Goal: Task Accomplishment & Management: Use online tool/utility

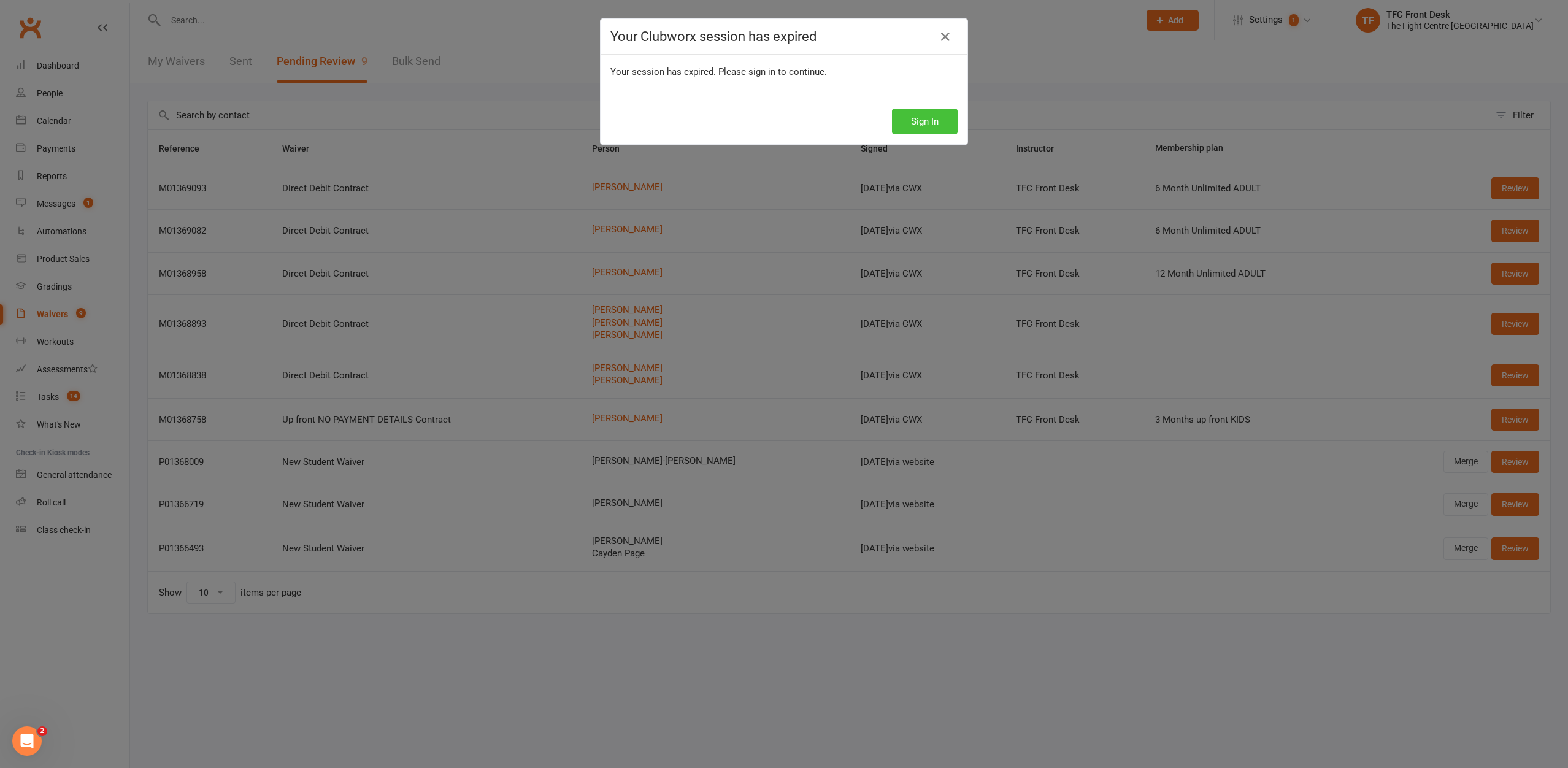
click at [928, 125] on button "Sign In" at bounding box center [924, 121] width 66 height 26
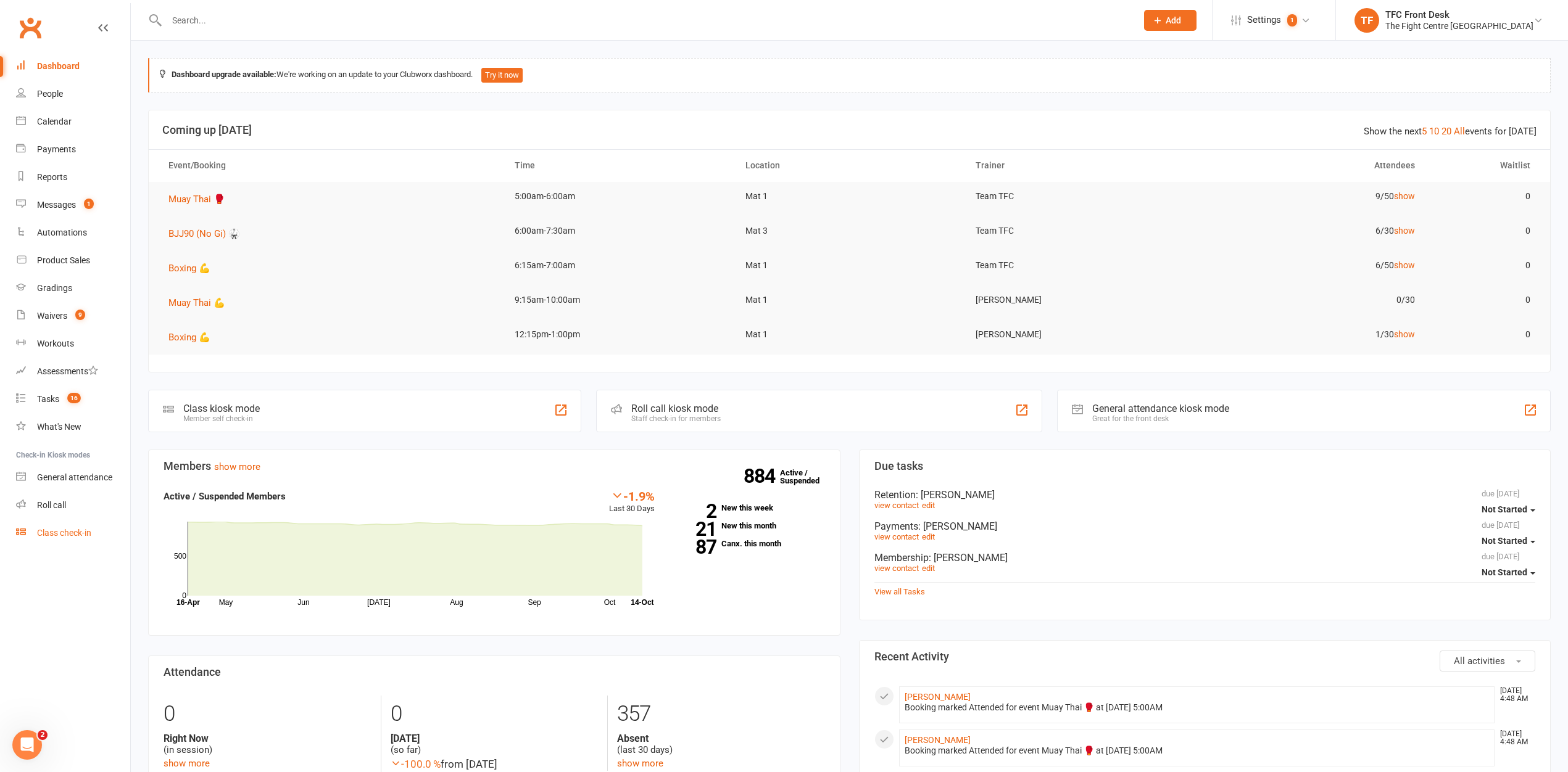
click at [29, 527] on link "Class check-in" at bounding box center [72, 533] width 114 height 28
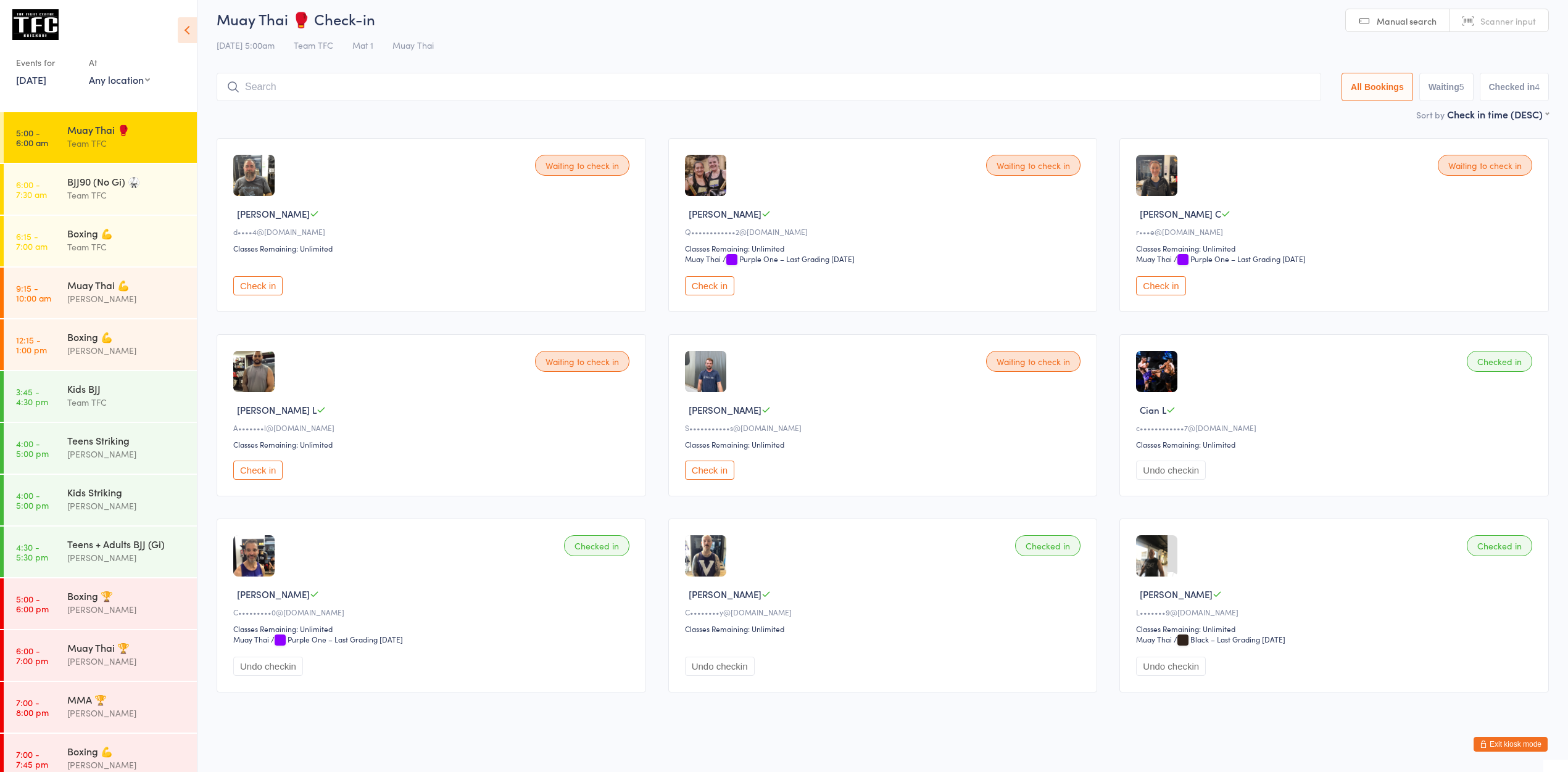
scroll to position [16, 0]
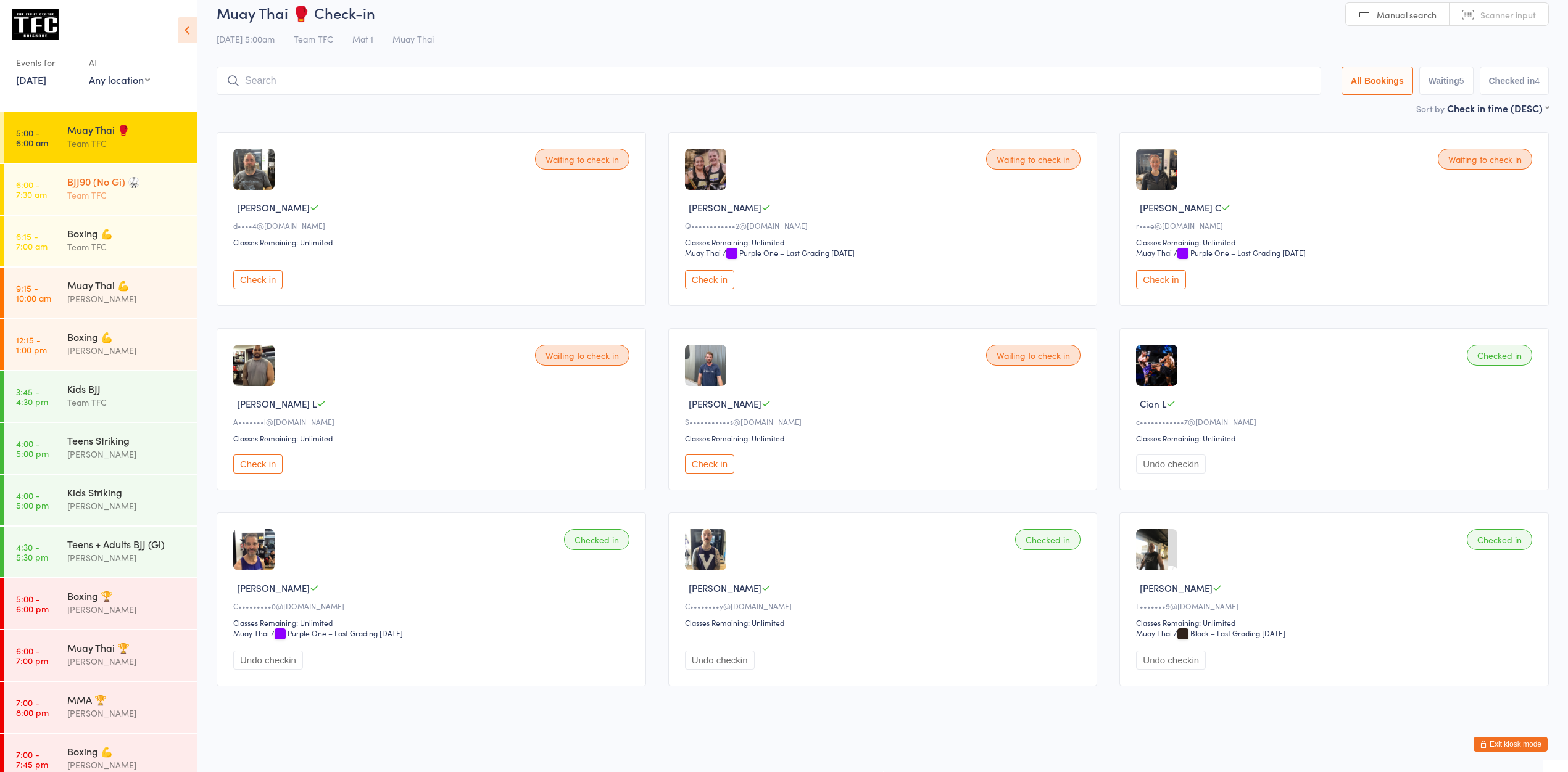
click at [103, 193] on div "Team TFC" at bounding box center [126, 195] width 119 height 14
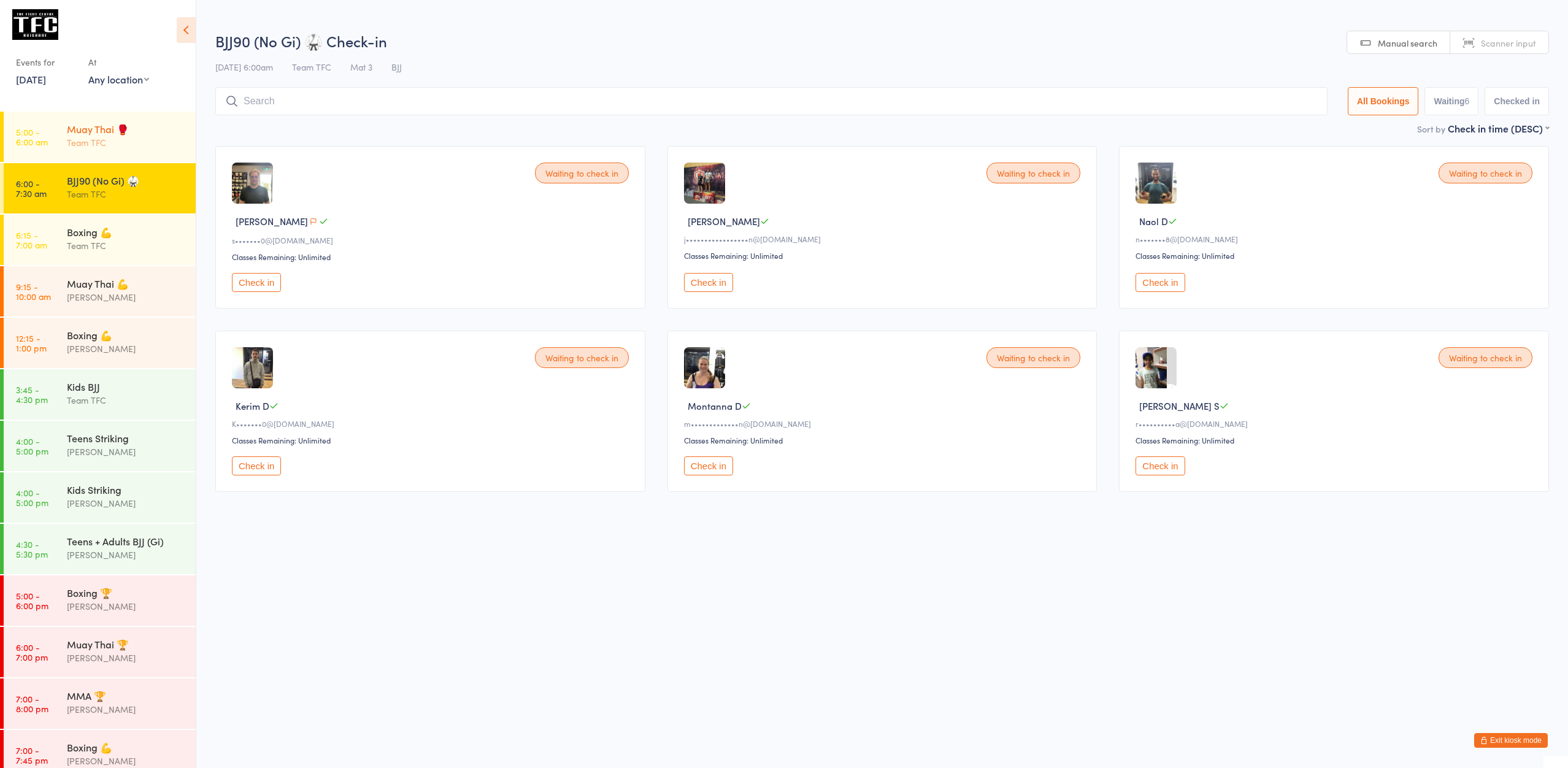
click at [118, 149] on div "Team TFC" at bounding box center [126, 142] width 119 height 14
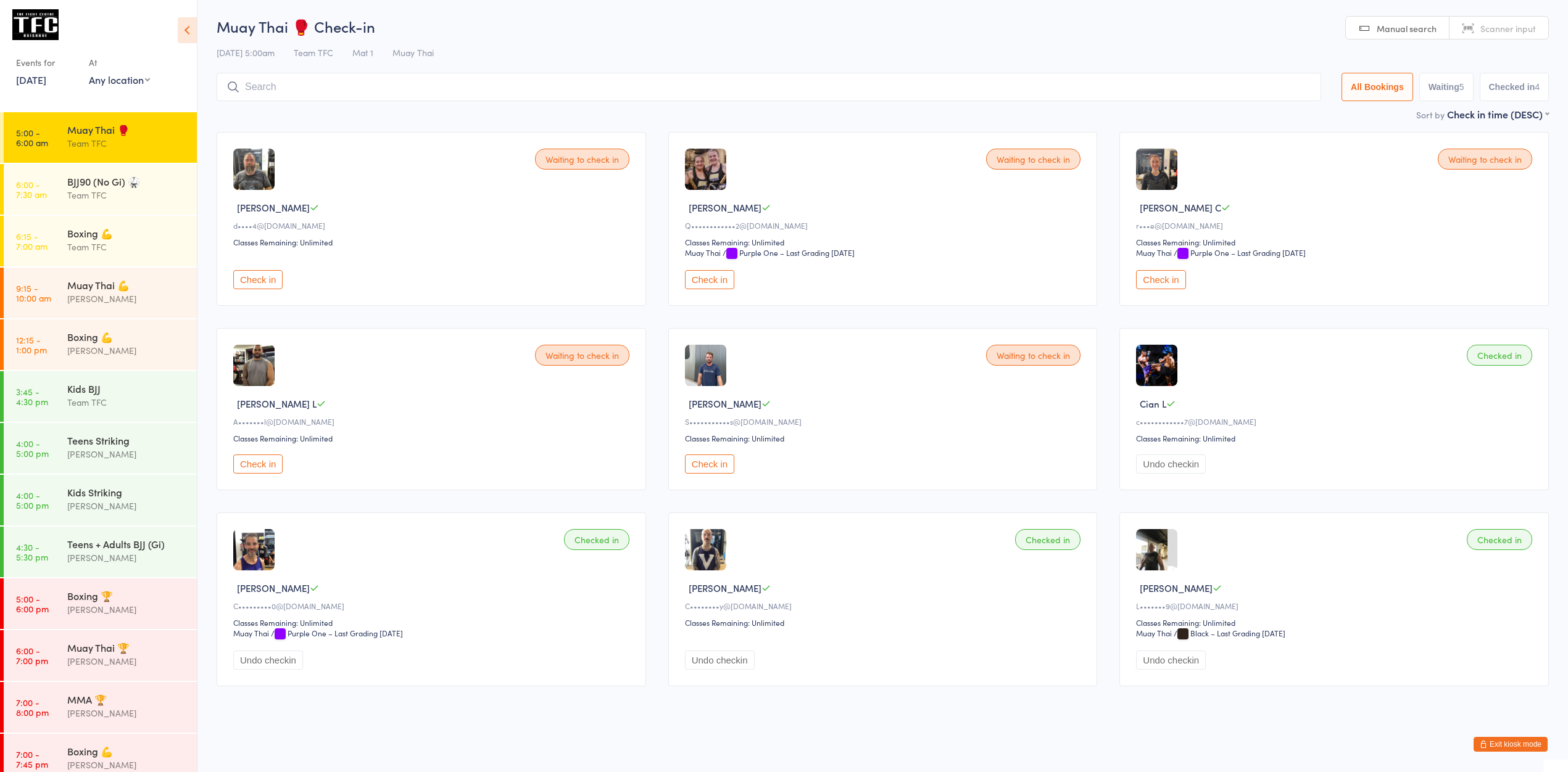
scroll to position [3, 0]
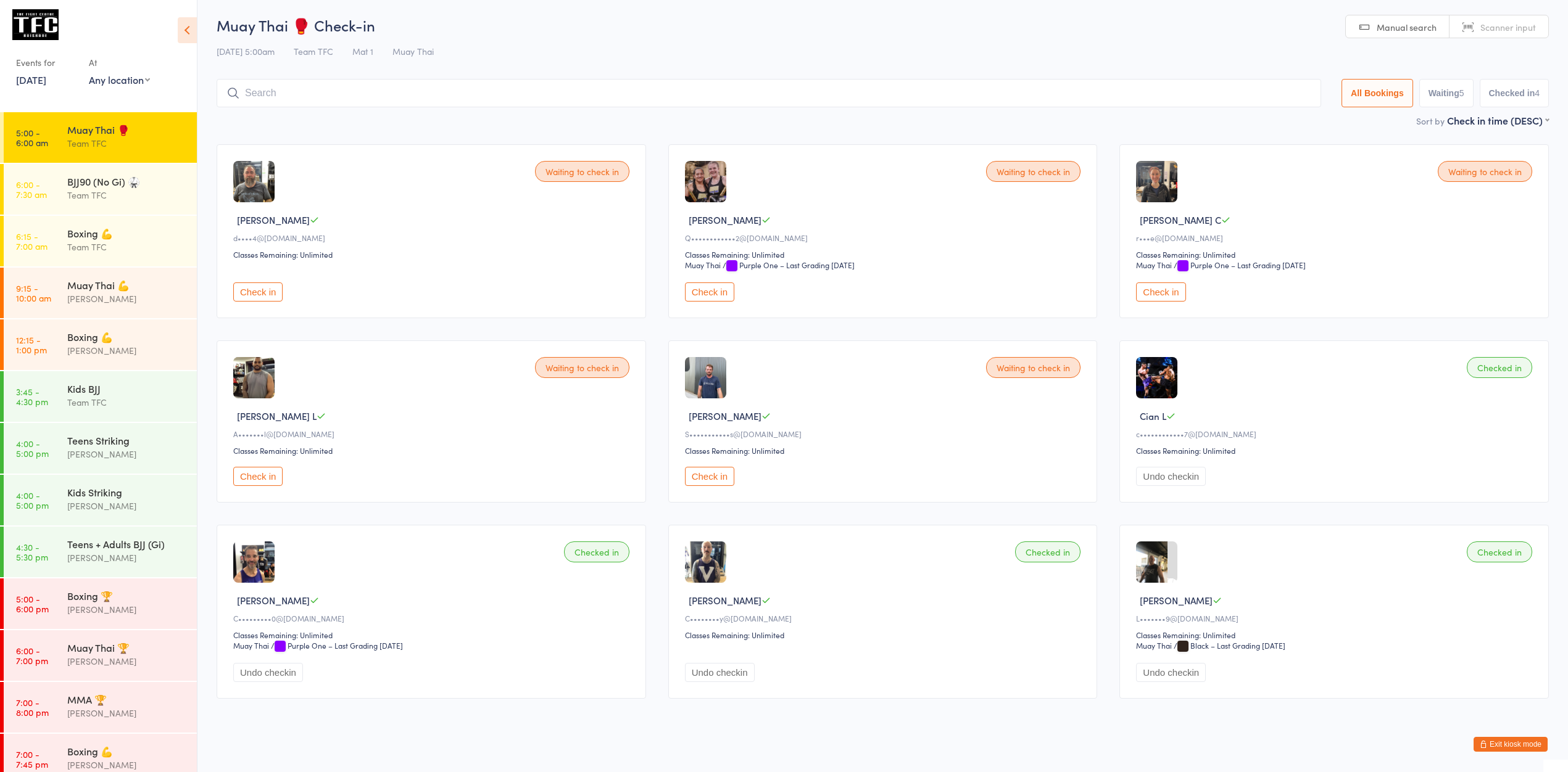
click at [1523, 749] on button "Exit kiosk mode" at bounding box center [1510, 744] width 74 height 15
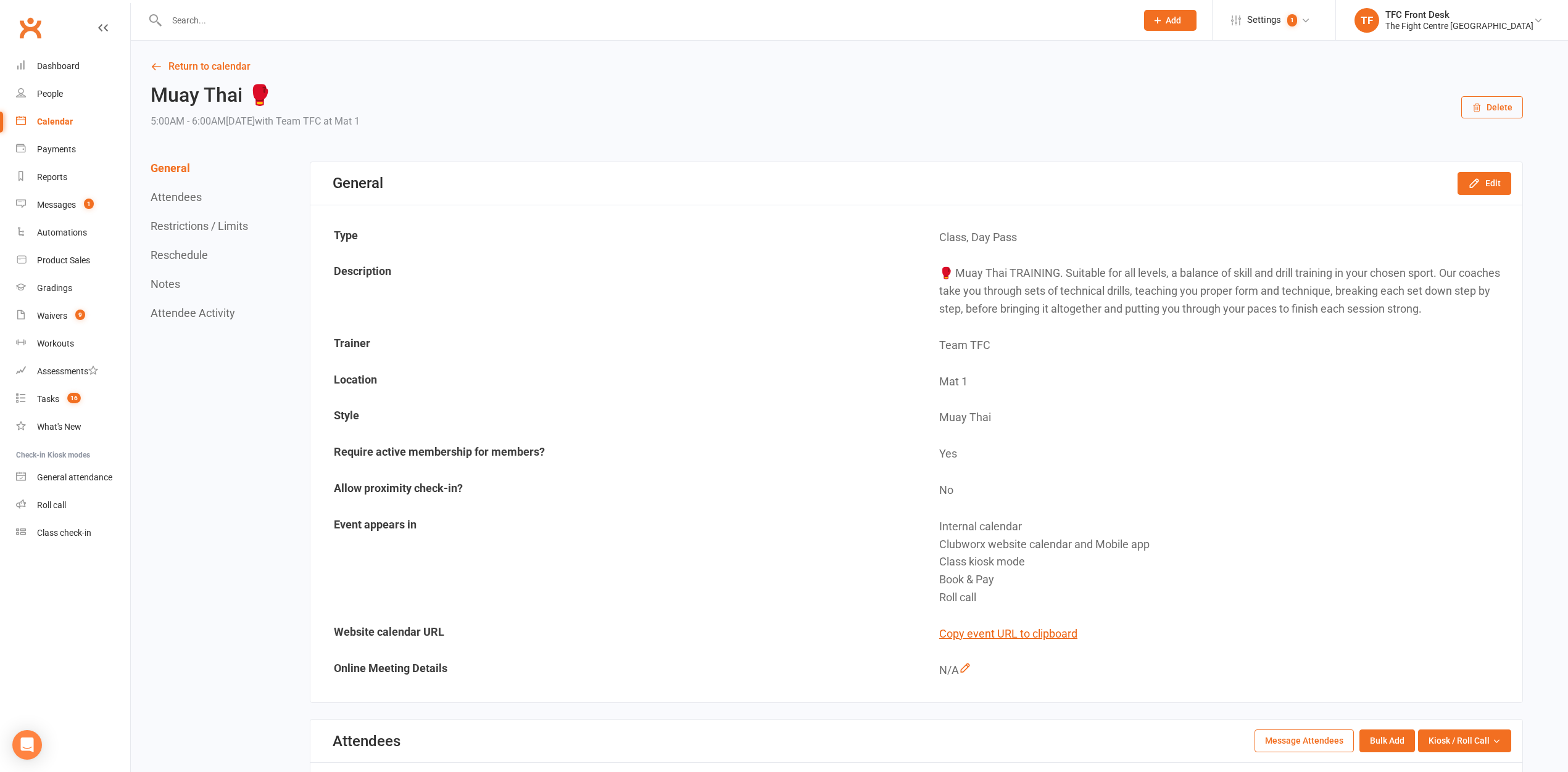
click at [200, 36] on div at bounding box center [638, 20] width 980 height 40
click at [208, 24] on input "text" at bounding box center [645, 20] width 965 height 17
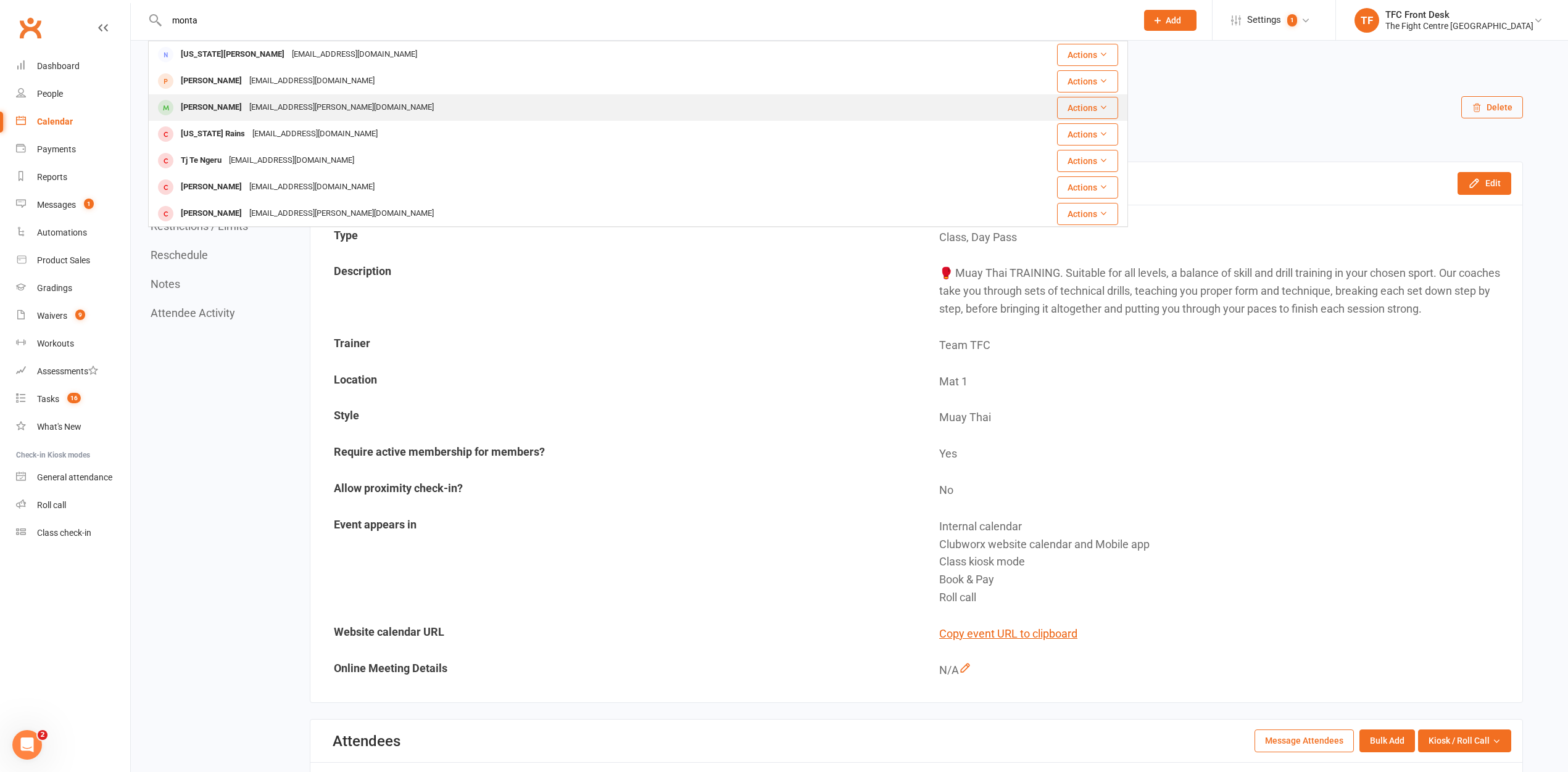
type input "monta"
click at [229, 101] on div "Montanna Dowden" at bounding box center [211, 107] width 69 height 18
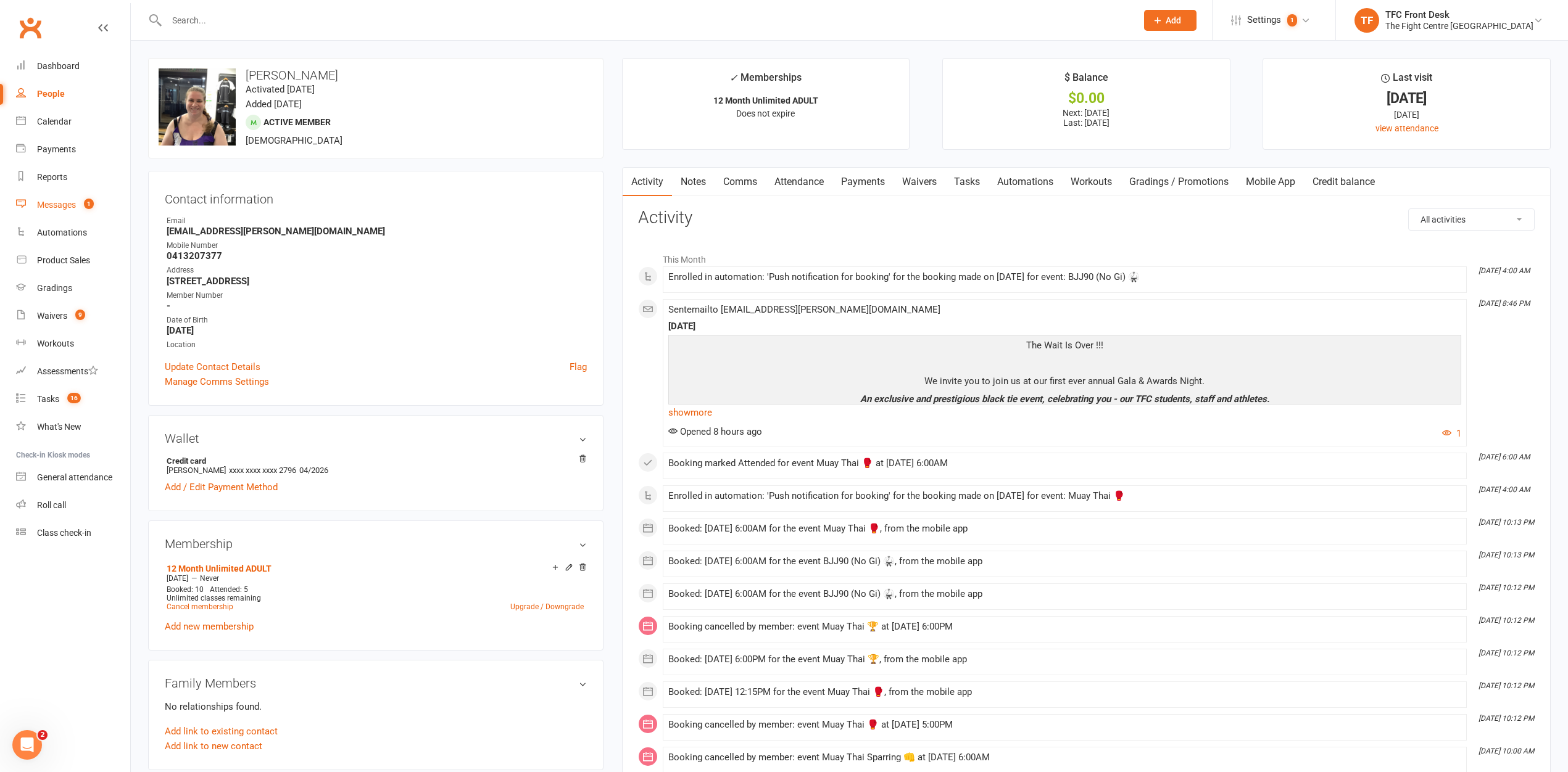
click at [64, 208] on div "Messages" at bounding box center [56, 204] width 39 height 10
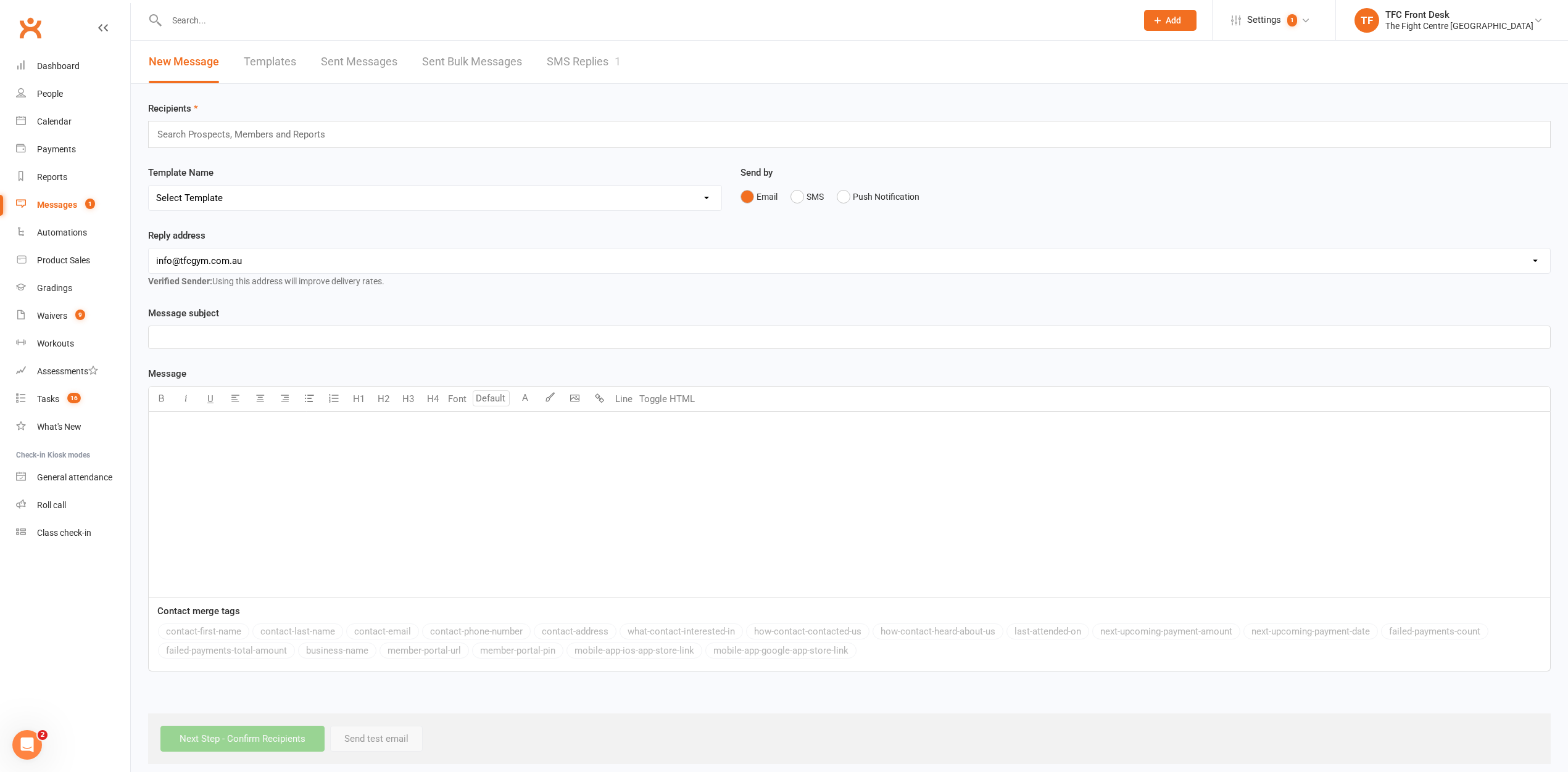
click at [552, 62] on link "SMS Replies 1" at bounding box center [583, 62] width 74 height 43
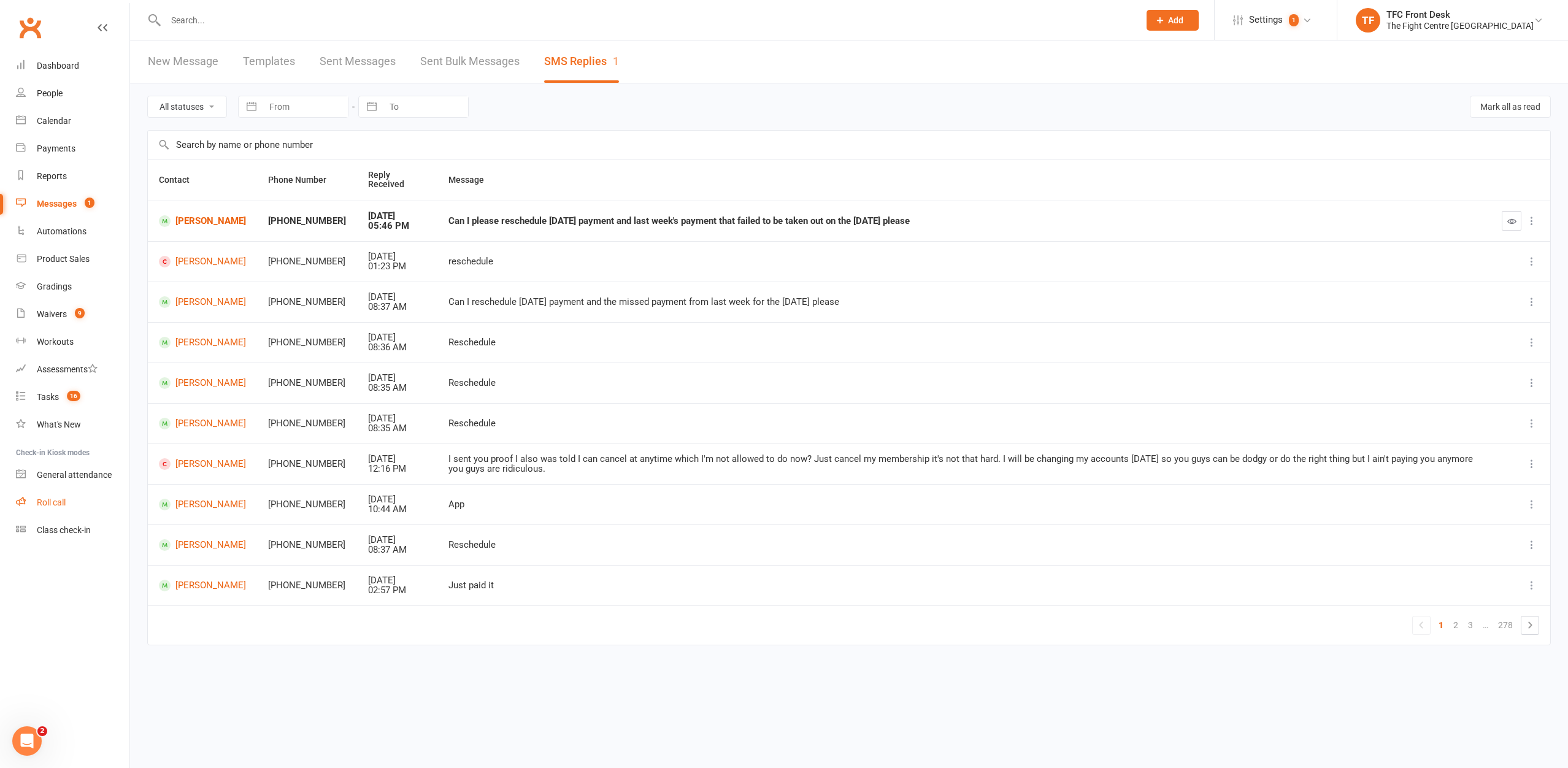
click at [79, 514] on link "Roll call" at bounding box center [72, 503] width 113 height 28
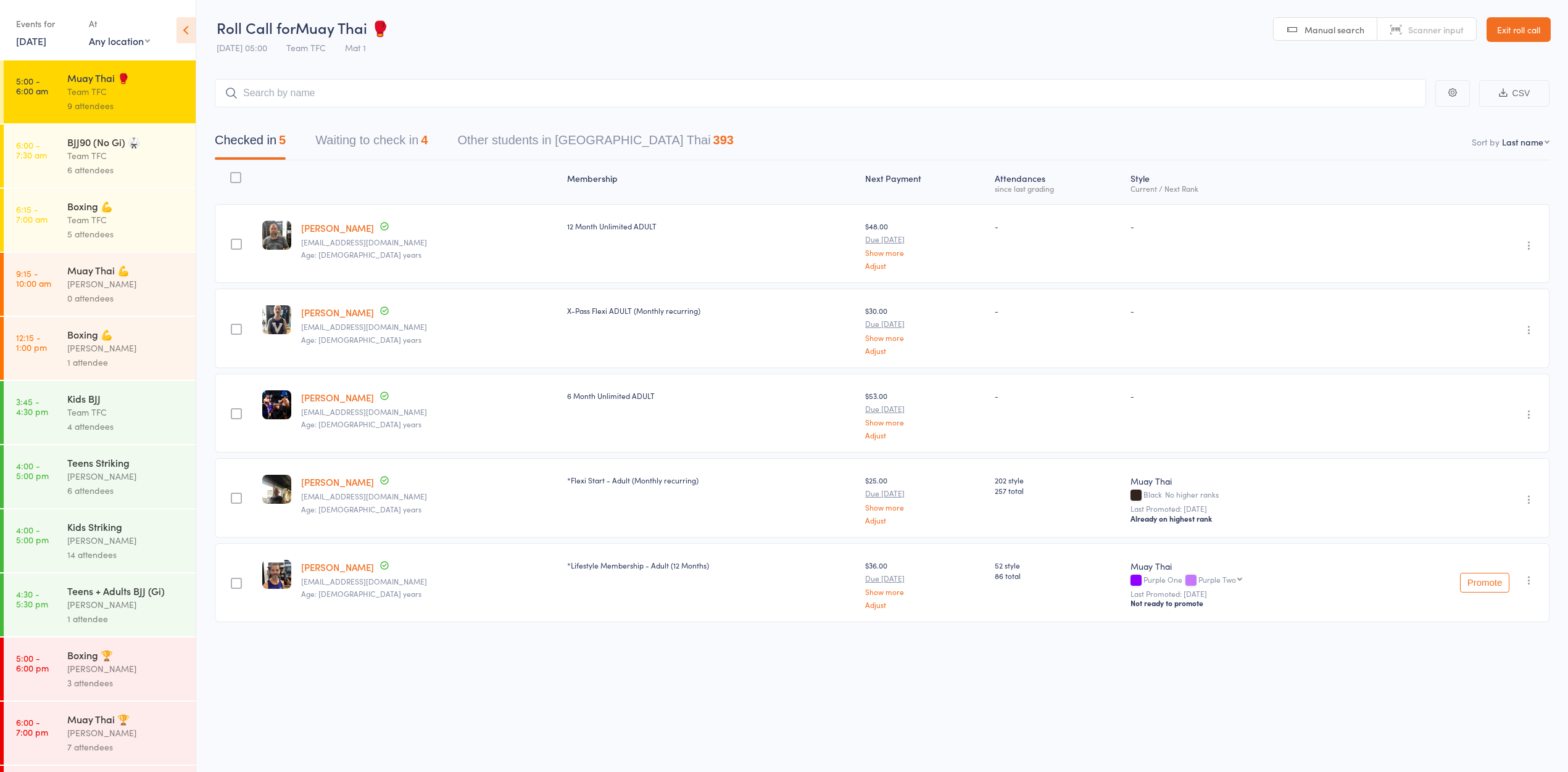
click at [1518, 36] on link "Exit roll call" at bounding box center [1519, 30] width 64 height 24
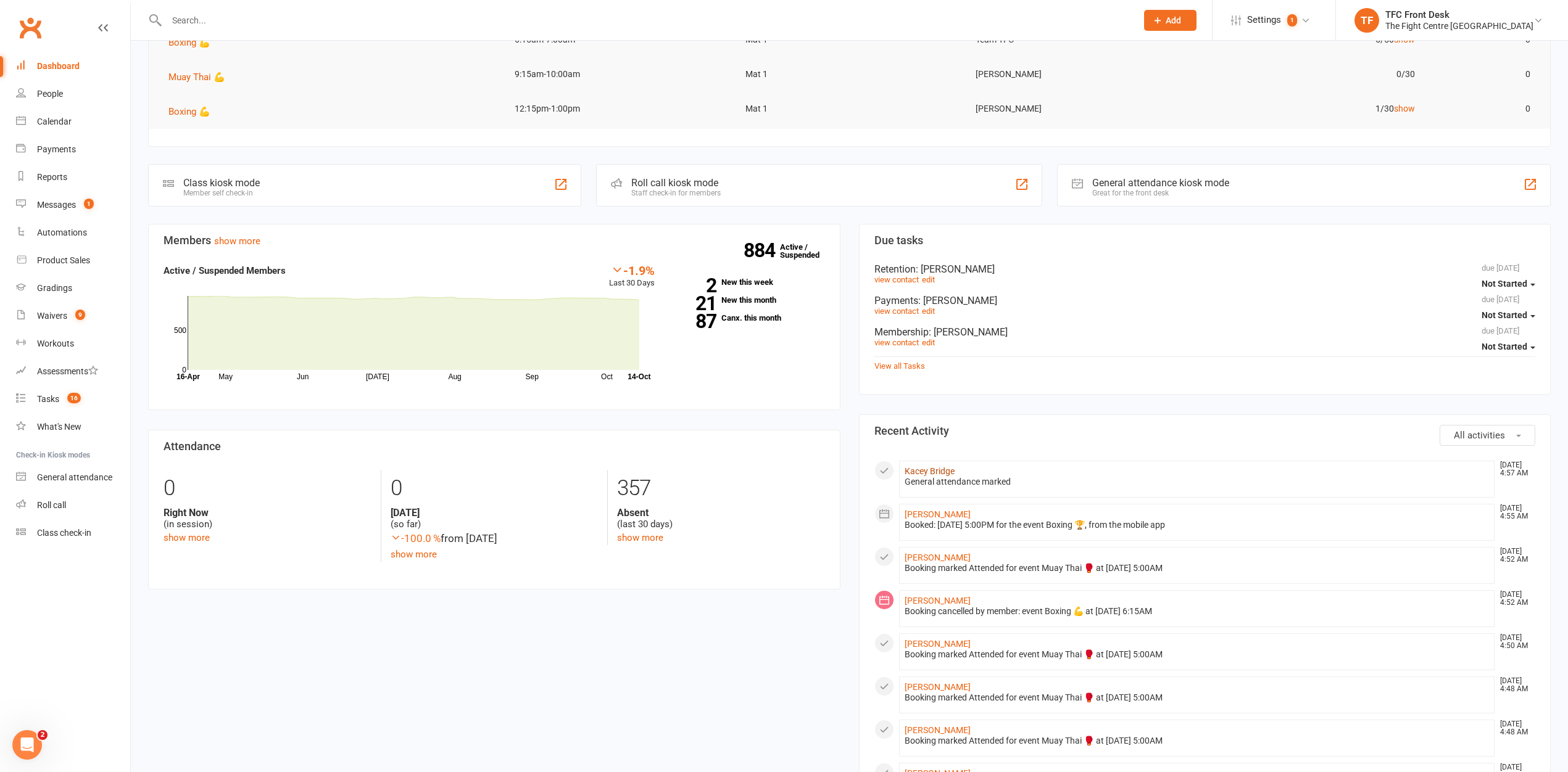
click at [925, 472] on link "Kacey Bridge" at bounding box center [929, 471] width 50 height 10
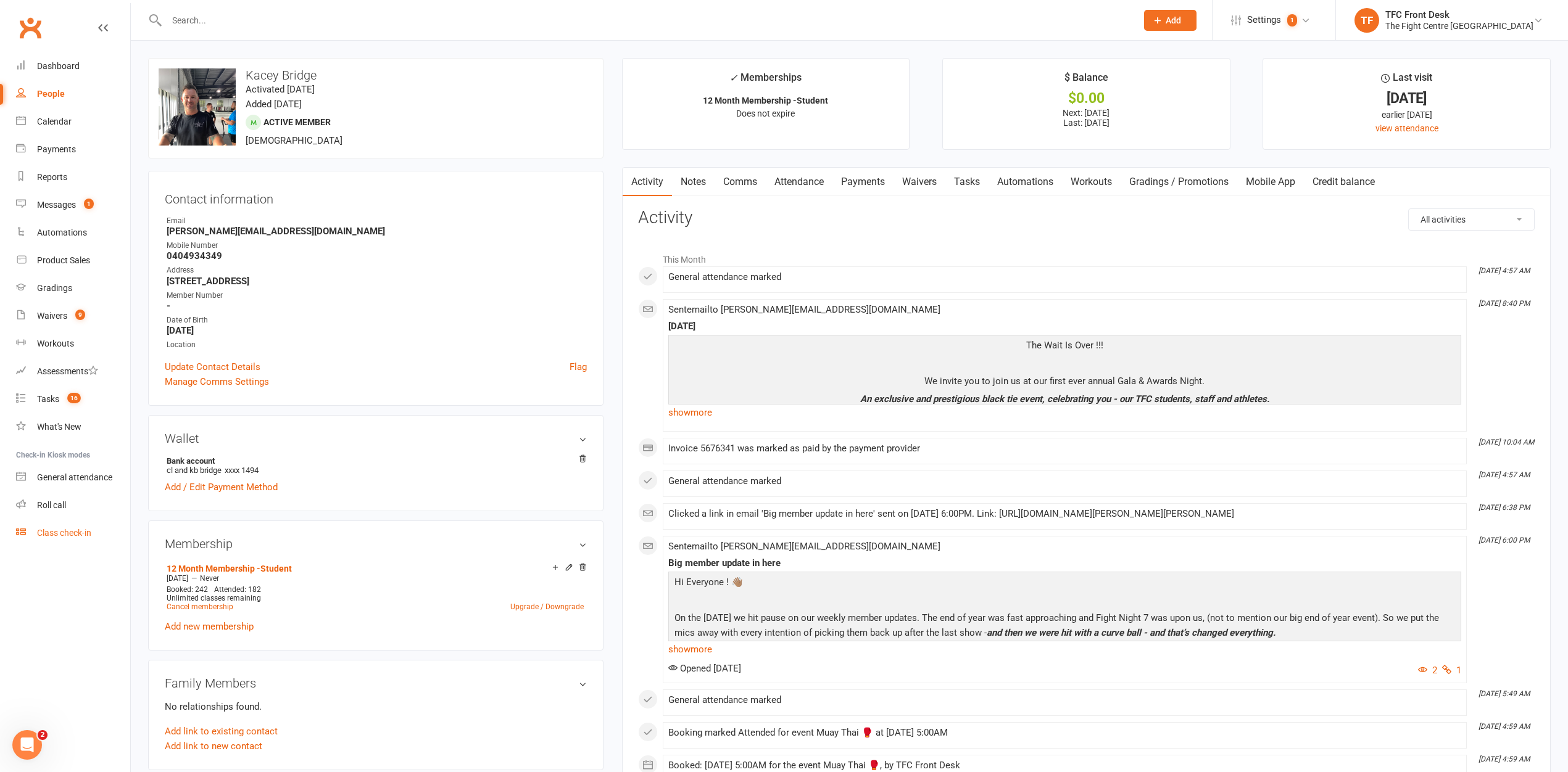
click at [48, 528] on div "Class check-in" at bounding box center [64, 532] width 54 height 10
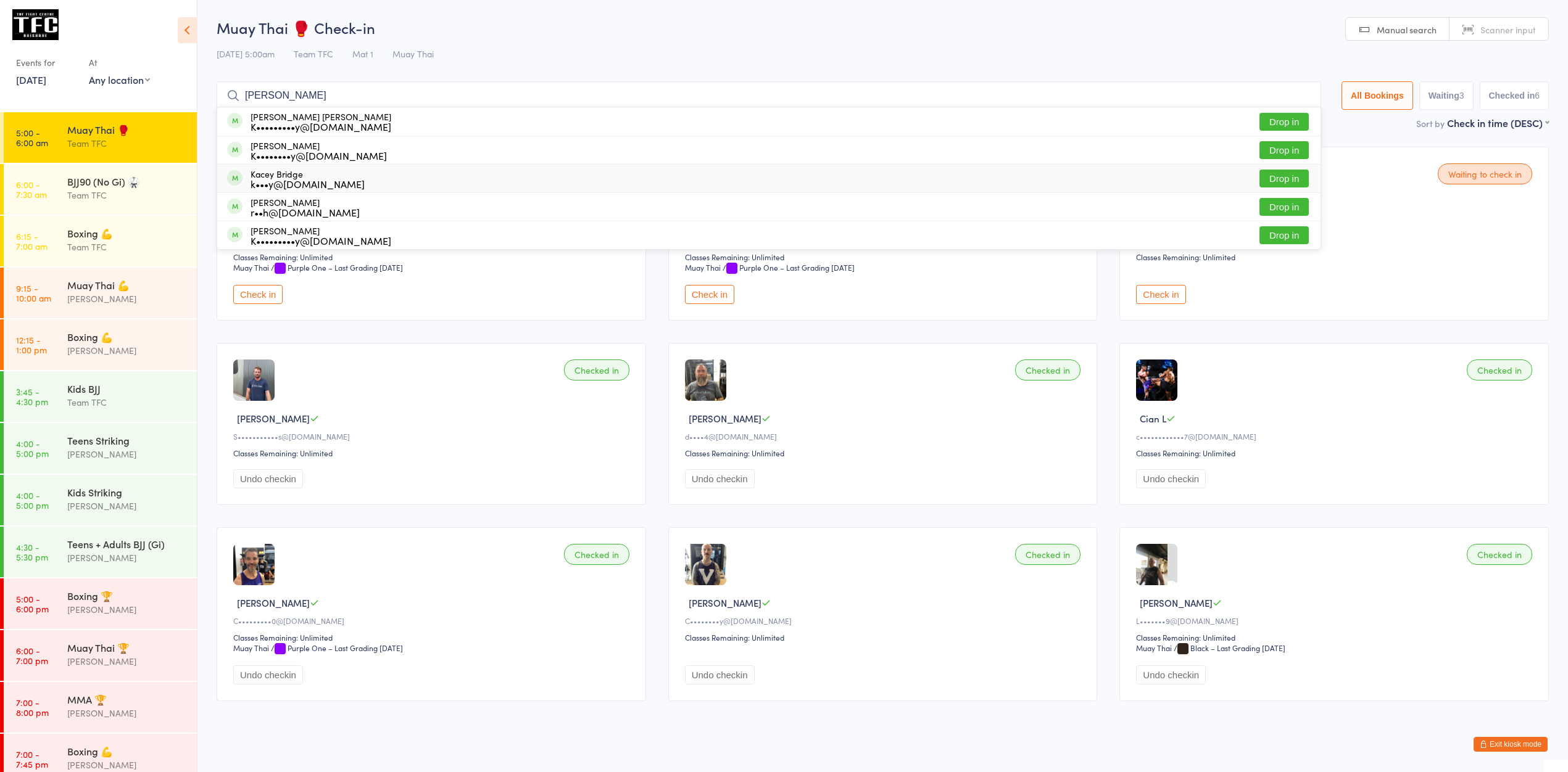
type input "[PERSON_NAME]"
click at [1290, 182] on button "Drop in" at bounding box center [1284, 179] width 50 height 18
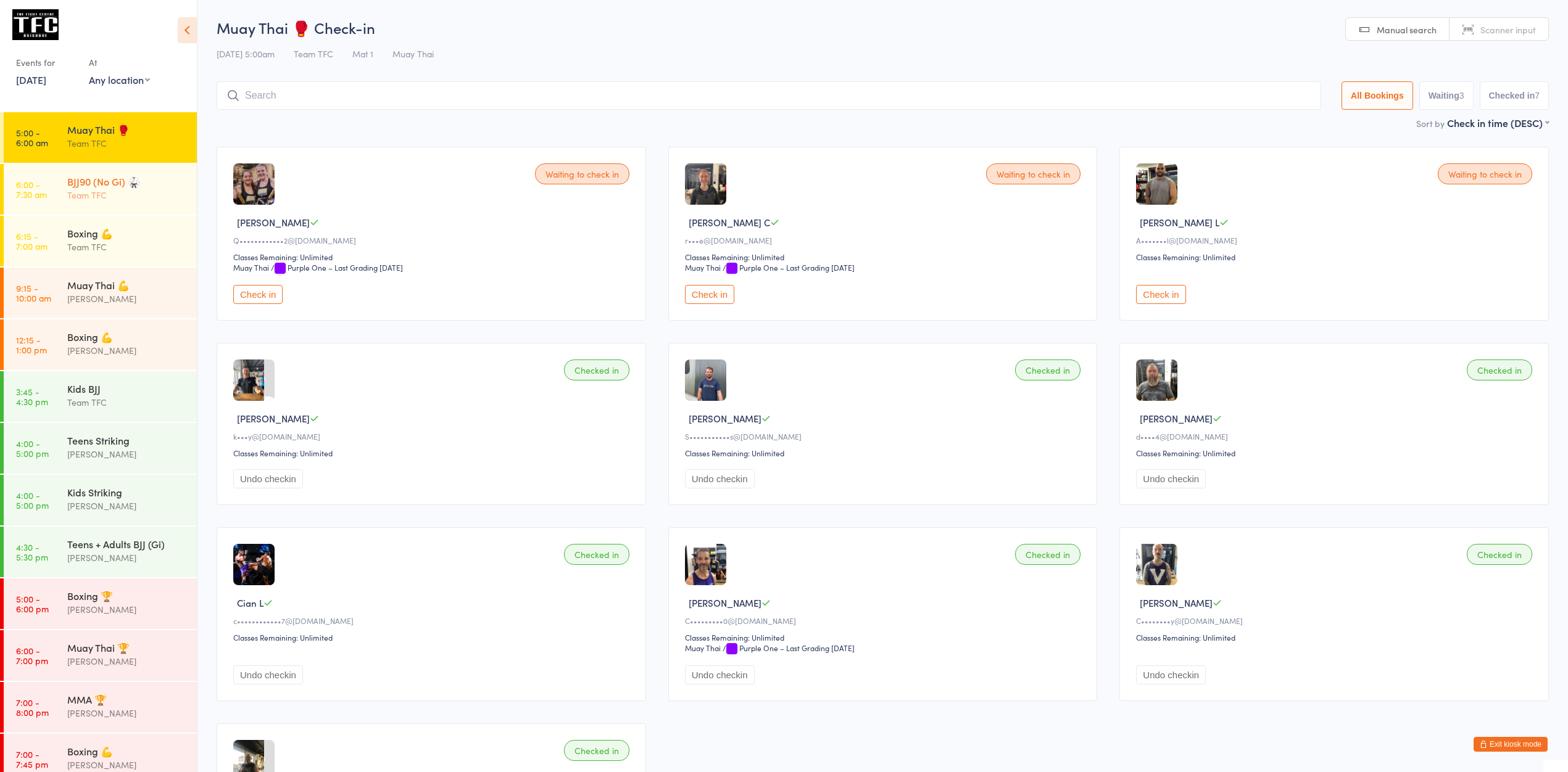
click at [118, 194] on div "Team TFC" at bounding box center [126, 195] width 119 height 14
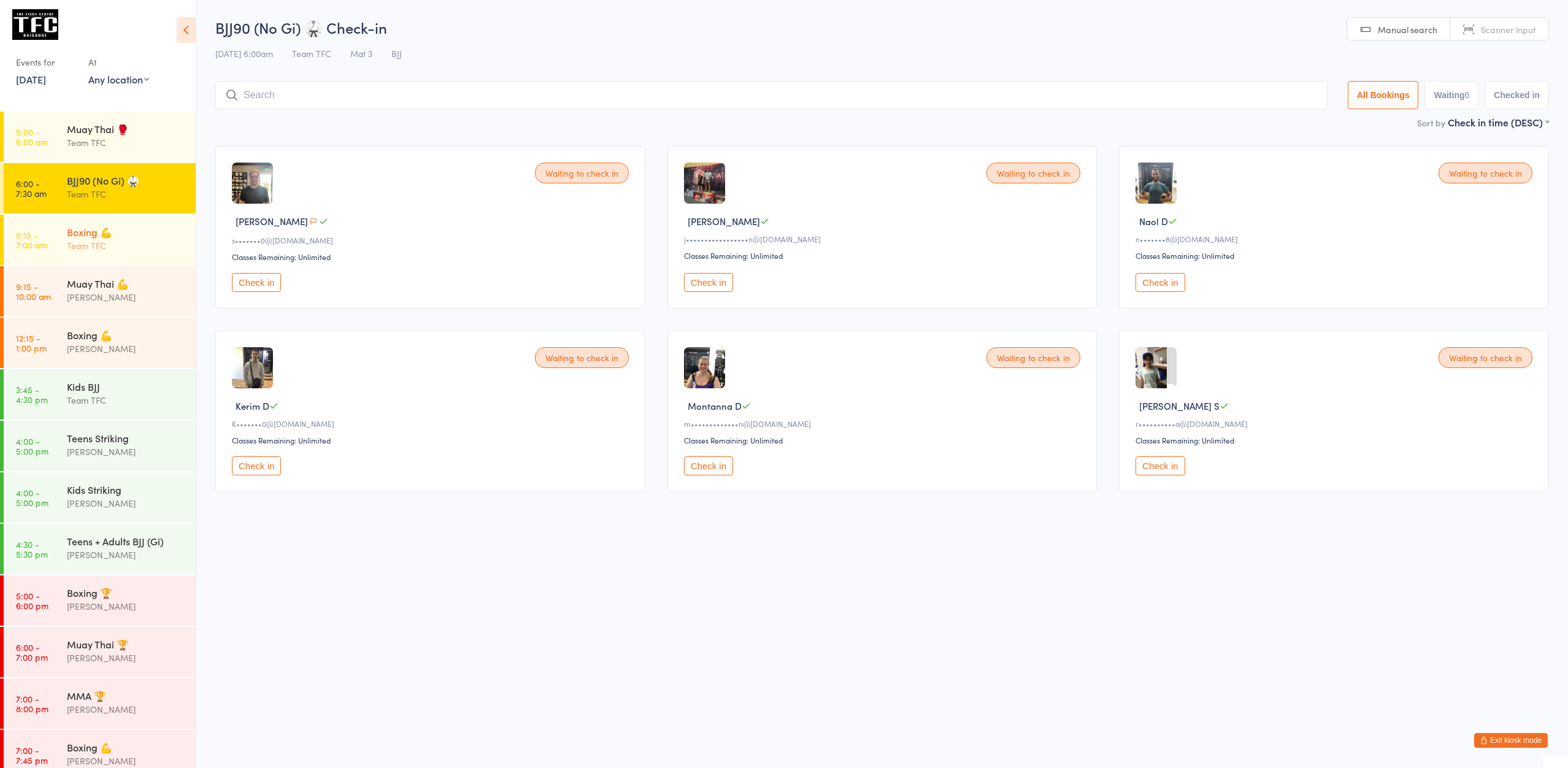
click at [143, 251] on div "Team TFC" at bounding box center [126, 245] width 119 height 14
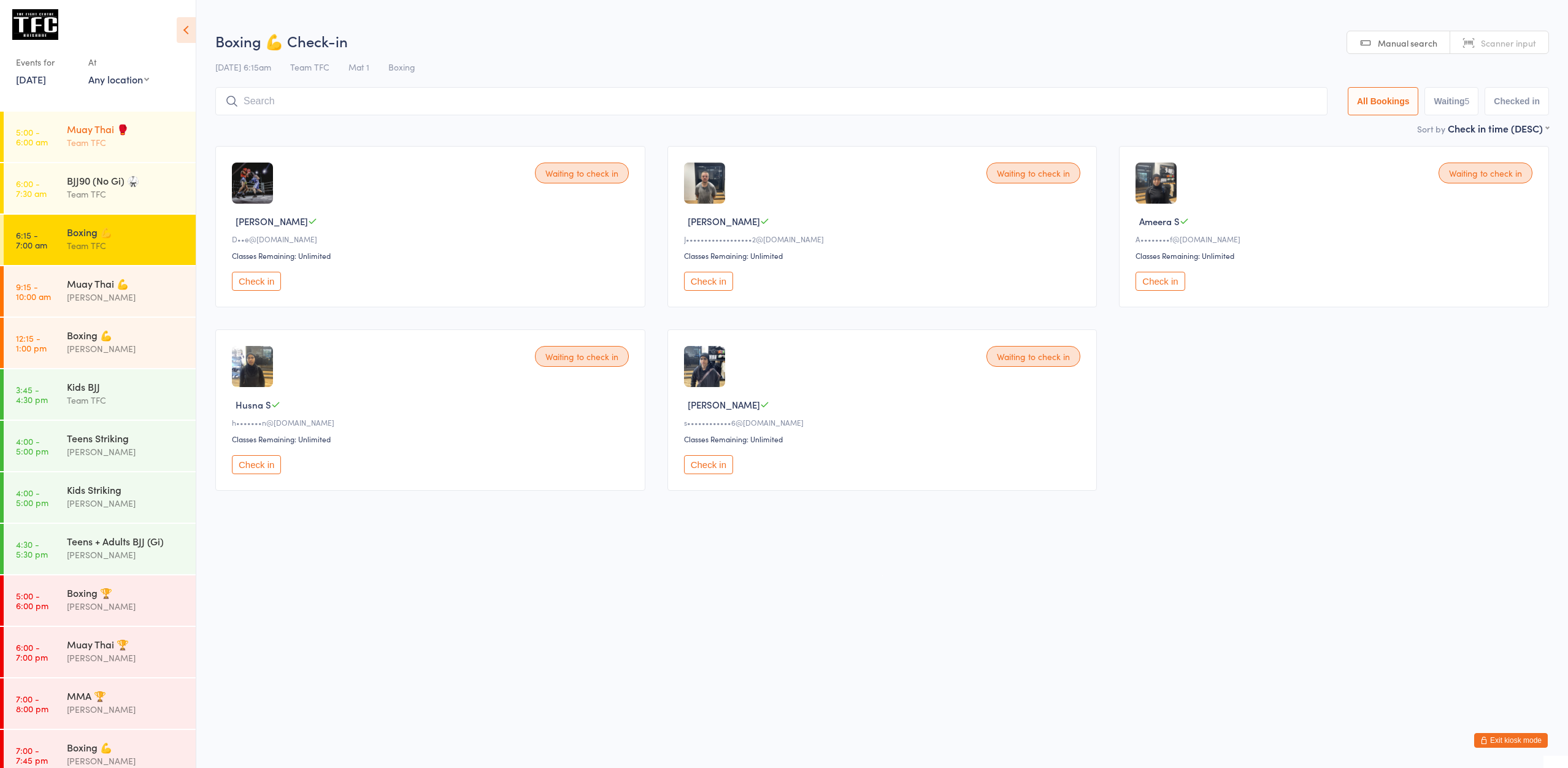
click at [133, 141] on div "Team TFC" at bounding box center [126, 142] width 119 height 14
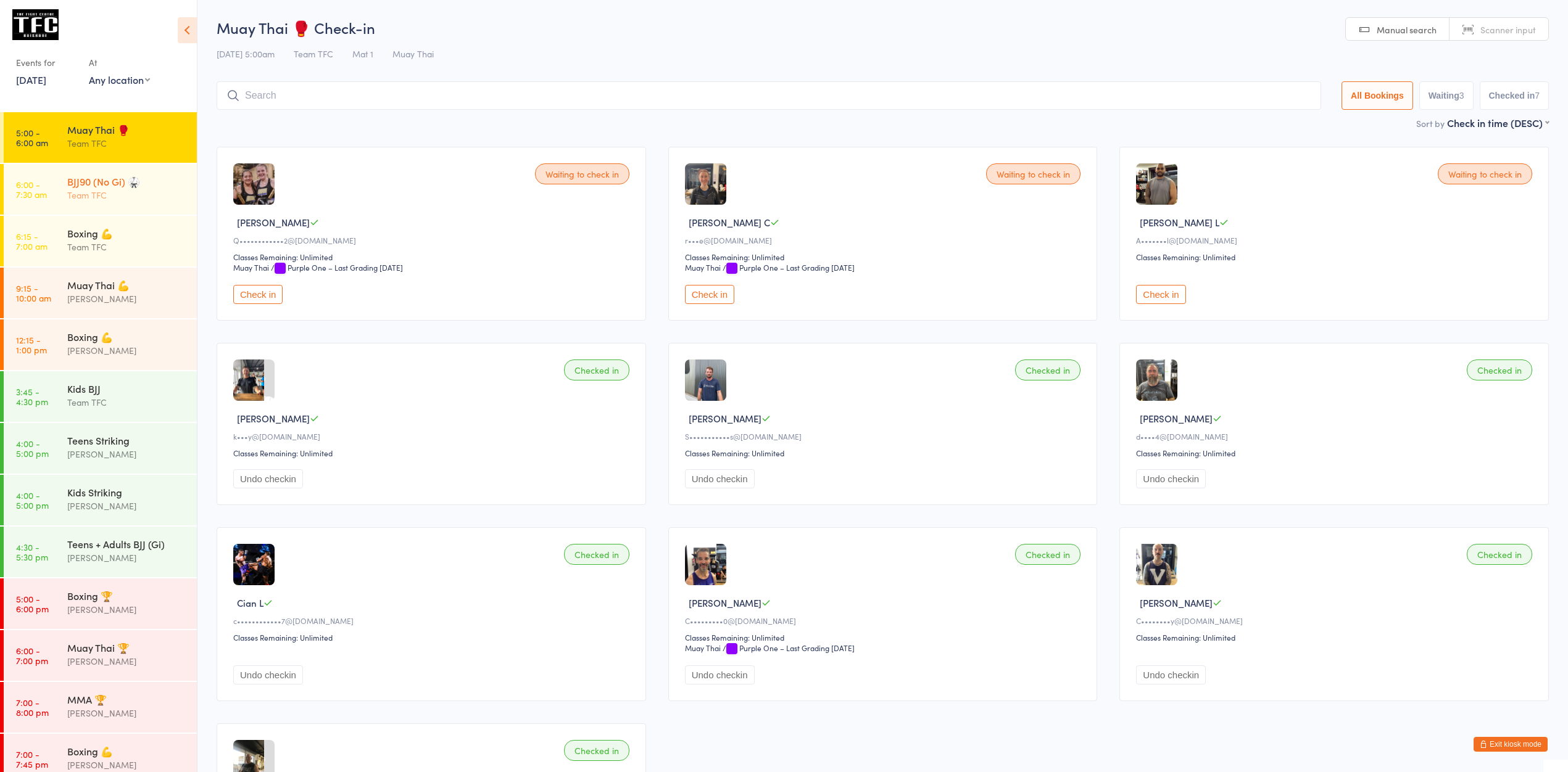
click at [133, 209] on div "BJJ90 (No Gi) 🥋 Team TFC" at bounding box center [132, 188] width 130 height 49
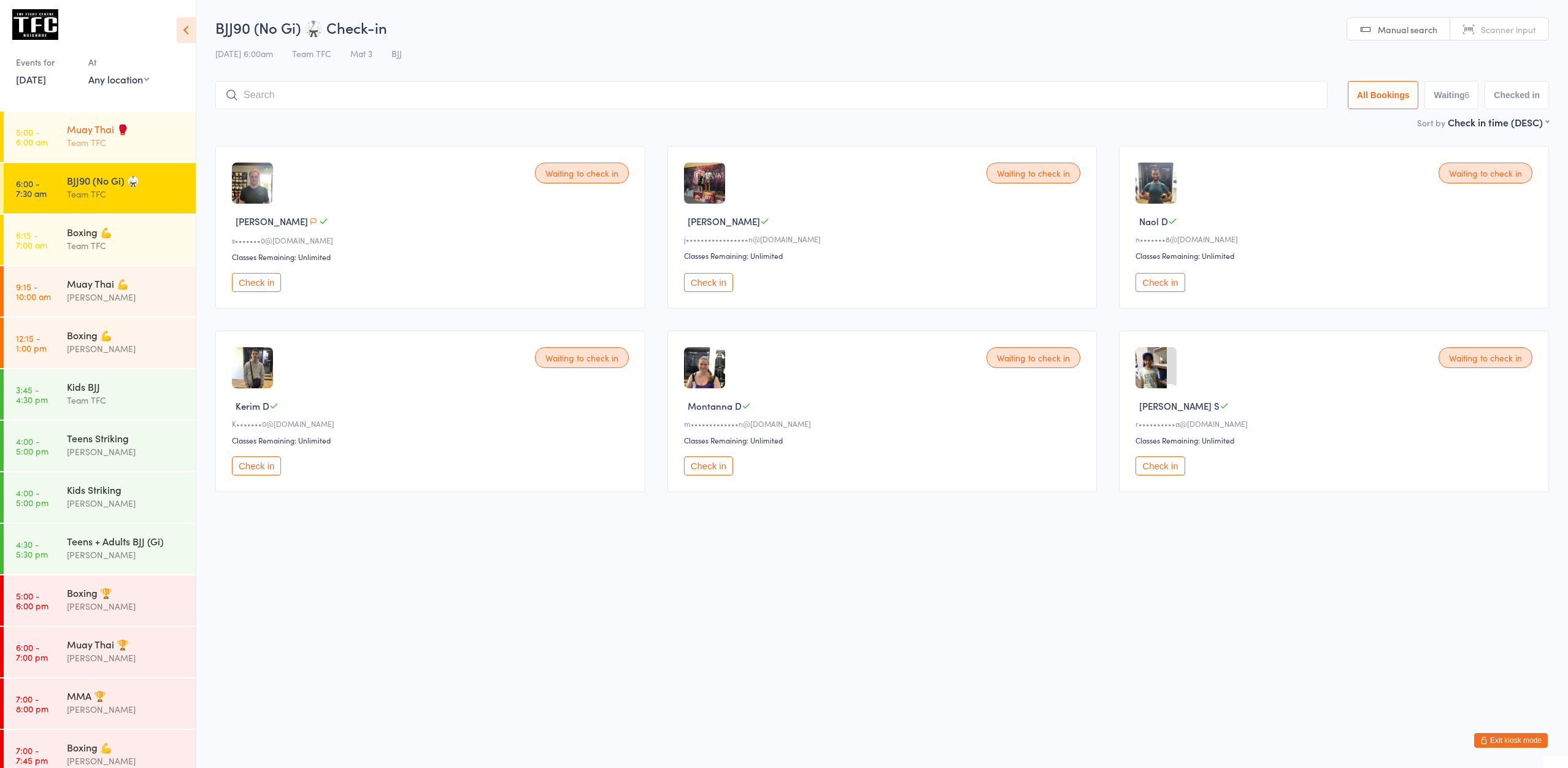
click at [36, 123] on link "5:00 - 6:00 am Muay Thai 🥊 Team TFC" at bounding box center [100, 137] width 192 height 50
